Goal: Communication & Community: Answer question/provide support

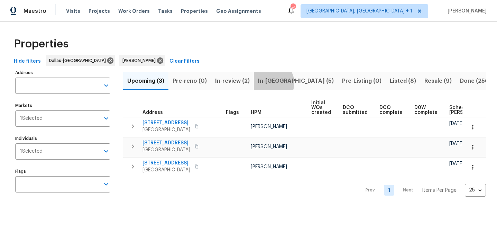
click at [269, 83] on span "In-[GEOGRAPHIC_DATA] (5)" at bounding box center [296, 81] width 76 height 10
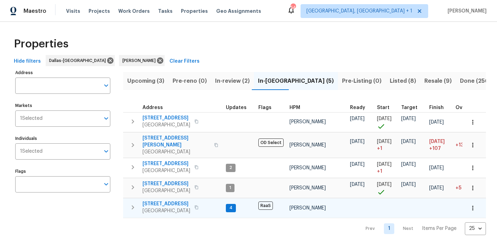
click at [155, 200] on span "[STREET_ADDRESS]" at bounding box center [166, 203] width 48 height 7
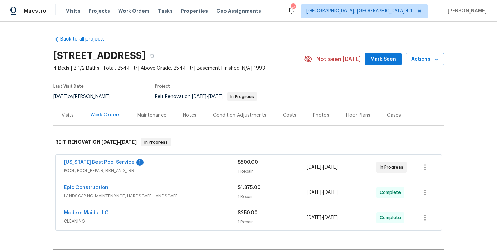
click at [98, 163] on link "Texas Best Pool Service" at bounding box center [99, 162] width 71 height 5
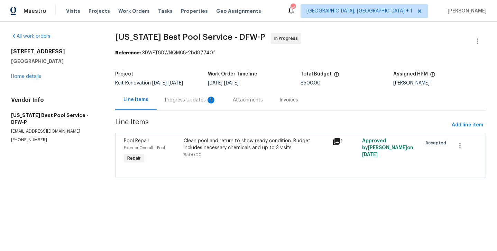
click at [187, 104] on div "Progress Updates 1" at bounding box center [191, 100] width 68 height 20
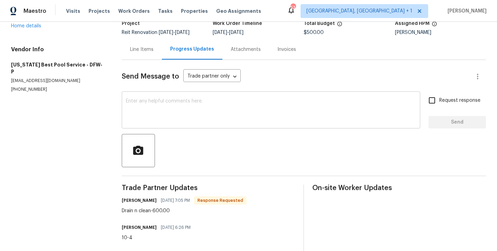
scroll to position [49, 0]
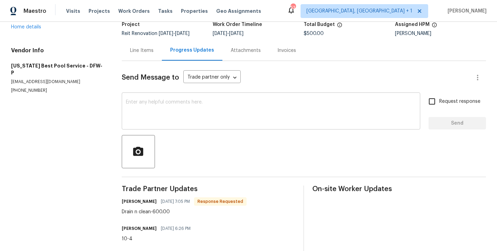
click at [167, 118] on textarea at bounding box center [271, 112] width 290 height 24
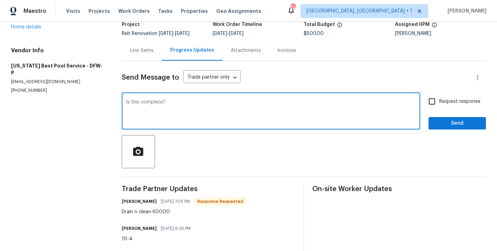
type textarea "Is this complete?"
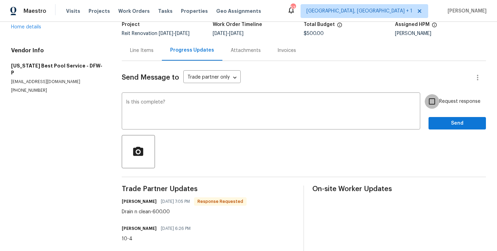
click at [436, 94] on input "Request response" at bounding box center [432, 101] width 15 height 15
checkbox input "true"
click at [442, 126] on span "Send" at bounding box center [457, 123] width 46 height 9
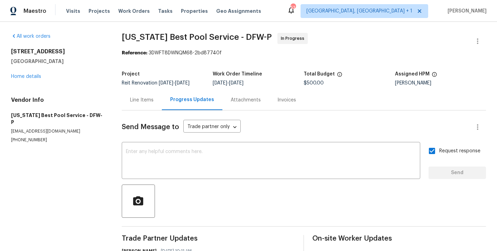
scroll to position [0, 0]
click at [34, 74] on link "Home details" at bounding box center [26, 76] width 30 height 5
